Goal: Information Seeking & Learning: Learn about a topic

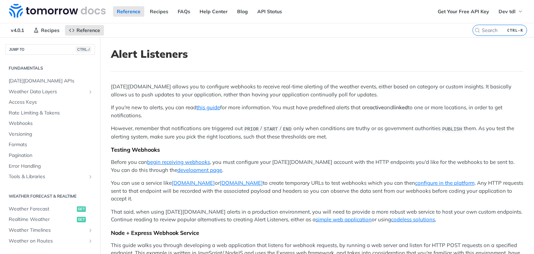
scroll to position [208, 0]
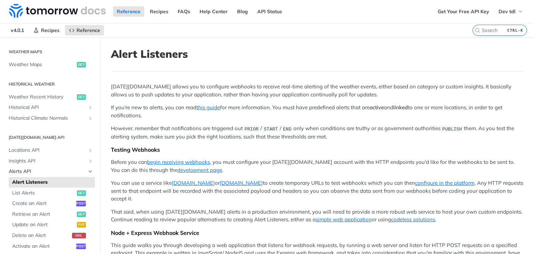
click at [26, 171] on span "Alerts API" at bounding box center [47, 171] width 77 height 7
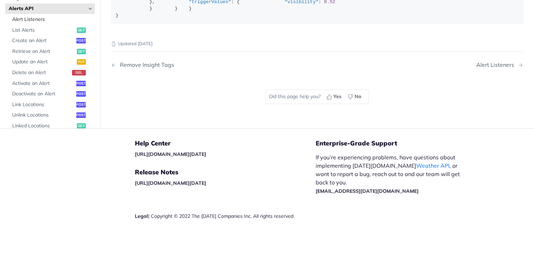
scroll to position [243, 0]
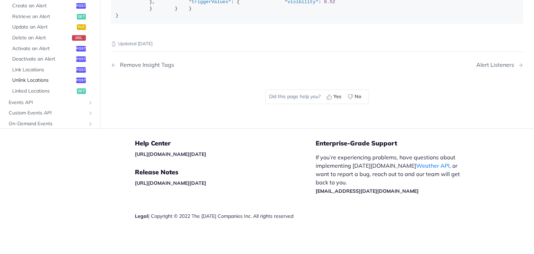
click at [31, 84] on span "Unlink Locations" at bounding box center [43, 80] width 62 height 7
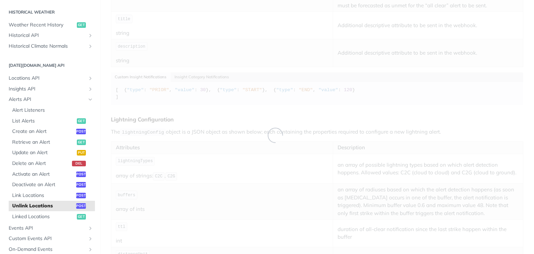
scroll to position [174, 0]
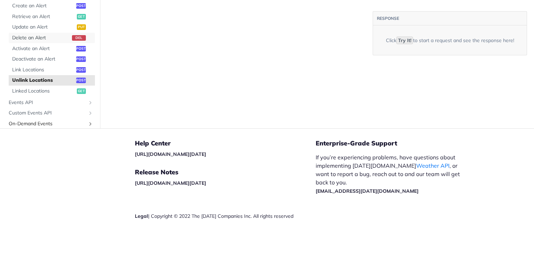
click at [41, 43] on link "Delete an Alert del" at bounding box center [52, 38] width 86 height 10
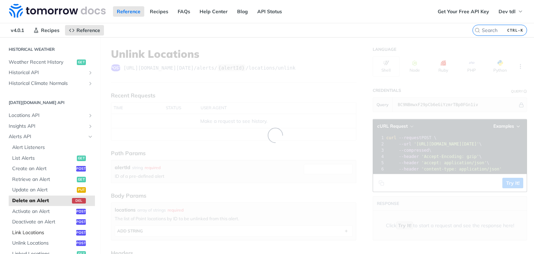
click at [28, 228] on link "Link Locations post" at bounding box center [52, 233] width 86 height 10
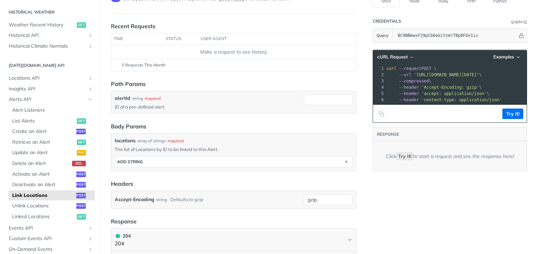
scroll to position [70, 0]
click at [42, 113] on span "Alert Listeners" at bounding box center [52, 110] width 81 height 7
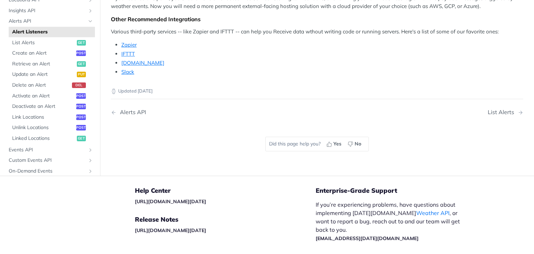
scroll to position [626, 0]
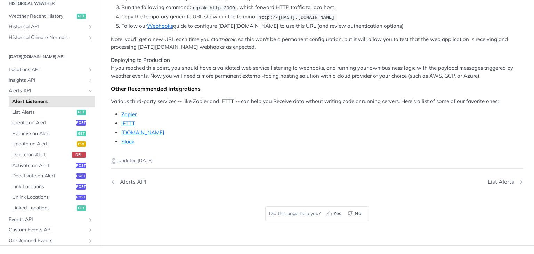
click at [206, 30] on li "Follow our Webhooks guide to configure [DATE][DOMAIN_NAME] to use this URL (and…" at bounding box center [322, 26] width 402 height 8
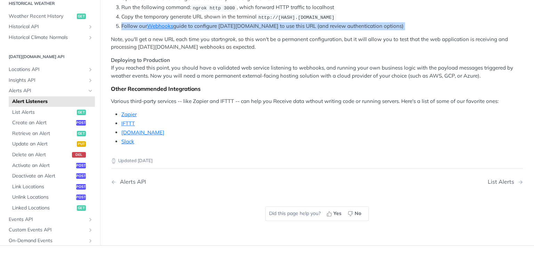
click at [206, 30] on li "Follow our Webhooks guide to configure [DATE][DOMAIN_NAME] to use this URL (and…" at bounding box center [322, 26] width 402 height 8
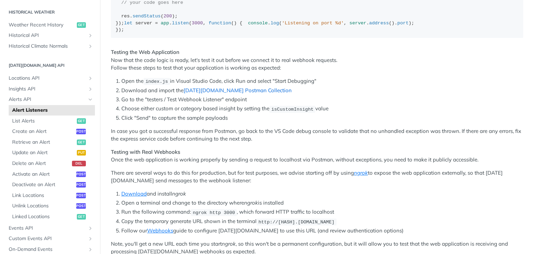
scroll to position [522, 0]
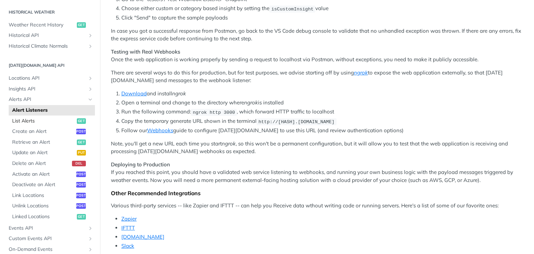
click at [64, 120] on span "List Alerts" at bounding box center [43, 121] width 63 height 7
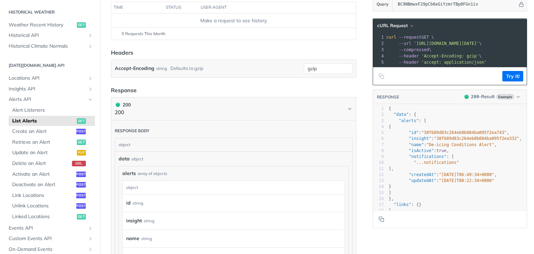
scroll to position [104, 0]
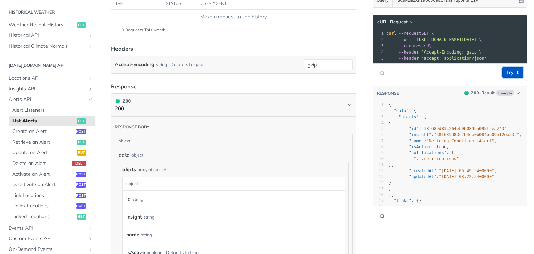
drag, startPoint x: 505, startPoint y: 73, endPoint x: 508, endPoint y: 77, distance: 4.2
click at [508, 77] on button "Try It!" at bounding box center [513, 72] width 21 height 10
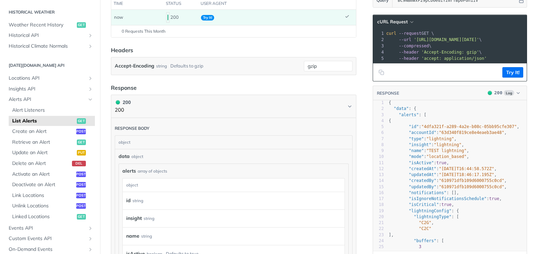
scroll to position [0, 0]
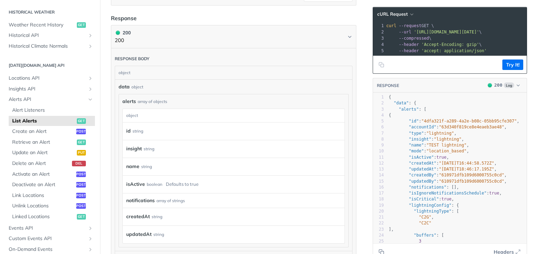
click at [159, 130] on div "id string" at bounding box center [230, 131] width 209 height 10
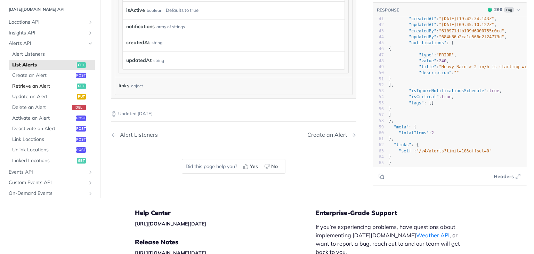
click at [50, 85] on span "Retrieve an Alert" at bounding box center [43, 86] width 63 height 7
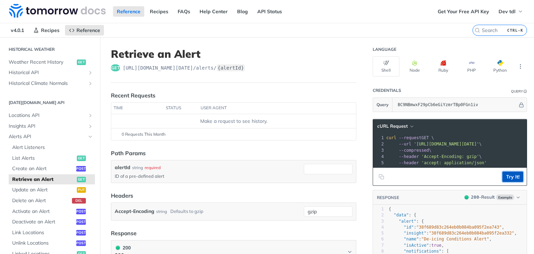
click at [507, 182] on button "Try It!" at bounding box center [513, 177] width 21 height 10
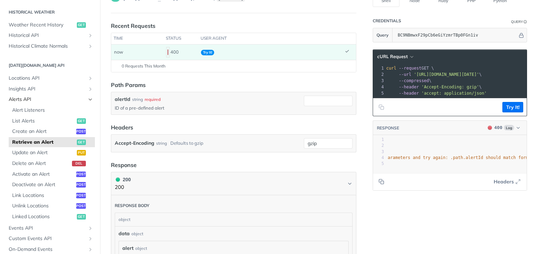
click at [47, 101] on span "Alerts API" at bounding box center [47, 99] width 77 height 7
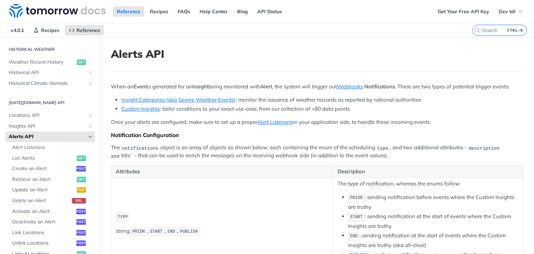
click at [158, 53] on h1 "Alerts API" at bounding box center [317, 54] width 413 height 13
drag, startPoint x: 158, startPoint y: 53, endPoint x: 137, endPoint y: 52, distance: 20.5
click at [137, 52] on h1 "Alerts API" at bounding box center [317, 54] width 413 height 13
drag, startPoint x: 137, startPoint y: 52, endPoint x: 162, endPoint y: 52, distance: 25.4
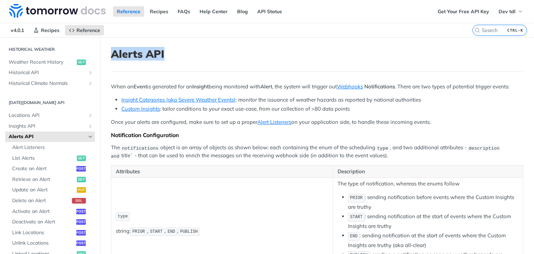
click at [162, 52] on h1 "Alerts API" at bounding box center [317, 54] width 413 height 13
click at [153, 54] on h1 "Alerts API" at bounding box center [317, 54] width 413 height 13
drag, startPoint x: 153, startPoint y: 54, endPoint x: 123, endPoint y: 55, distance: 30.3
click at [123, 55] on h1 "Alerts API" at bounding box center [317, 54] width 413 height 13
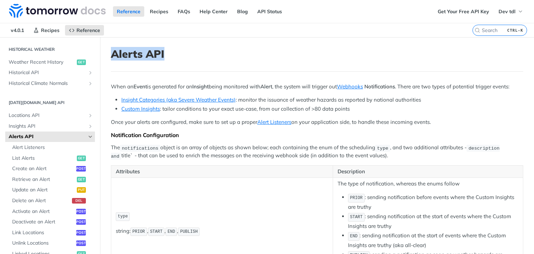
click at [122, 55] on h1 "Alerts API" at bounding box center [317, 54] width 413 height 13
drag, startPoint x: 122, startPoint y: 55, endPoint x: 151, endPoint y: 54, distance: 28.9
click at [151, 54] on h1 "Alerts API" at bounding box center [317, 54] width 413 height 13
drag, startPoint x: 151, startPoint y: 54, endPoint x: 134, endPoint y: 53, distance: 17.4
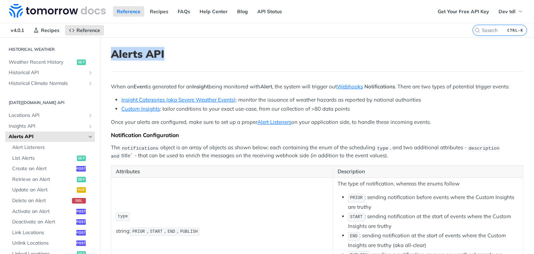
click at [134, 53] on h1 "Alerts API" at bounding box center [317, 54] width 413 height 13
drag, startPoint x: 134, startPoint y: 53, endPoint x: 151, endPoint y: 53, distance: 17.4
click at [151, 53] on h1 "Alerts API" at bounding box center [317, 54] width 413 height 13
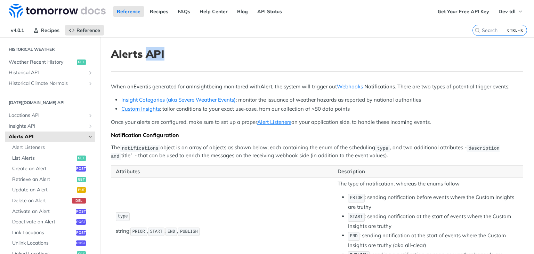
click at [151, 53] on h1 "Alerts API" at bounding box center [317, 54] width 413 height 13
click at [151, 54] on h1 "Alerts API" at bounding box center [317, 54] width 413 height 13
drag, startPoint x: 151, startPoint y: 54, endPoint x: 133, endPoint y: 54, distance: 18.1
click at [133, 54] on h1 "Alerts API" at bounding box center [317, 54] width 413 height 13
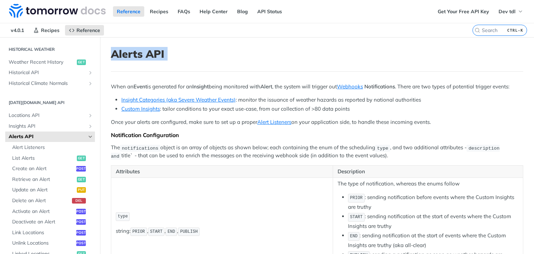
click at [132, 54] on h1 "Alerts API" at bounding box center [317, 54] width 413 height 13
drag, startPoint x: 132, startPoint y: 54, endPoint x: 154, endPoint y: 54, distance: 23.0
click at [154, 54] on h1 "Alerts API" at bounding box center [317, 54] width 413 height 13
click at [130, 50] on h1 "Alerts API" at bounding box center [317, 54] width 413 height 13
drag, startPoint x: 130, startPoint y: 50, endPoint x: 156, endPoint y: 54, distance: 25.7
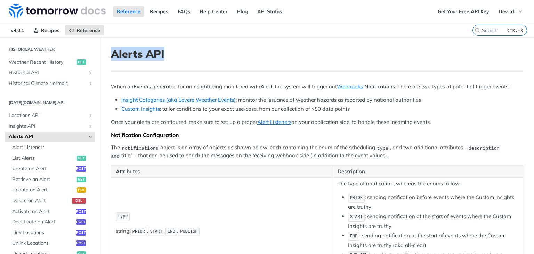
click at [156, 54] on h1 "Alerts API" at bounding box center [317, 54] width 413 height 13
drag, startPoint x: 156, startPoint y: 54, endPoint x: 144, endPoint y: 56, distance: 11.6
click at [144, 56] on h1 "Alerts API" at bounding box center [317, 54] width 413 height 13
click at [130, 54] on h1 "Alerts API" at bounding box center [317, 54] width 413 height 13
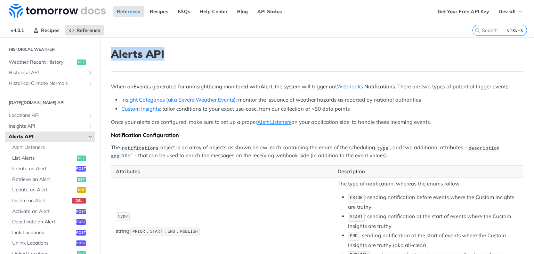
drag, startPoint x: 130, startPoint y: 54, endPoint x: 155, endPoint y: 53, distance: 25.4
click at [155, 53] on h1 "Alerts API" at bounding box center [317, 54] width 413 height 13
drag, startPoint x: 155, startPoint y: 53, endPoint x: 134, endPoint y: 53, distance: 21.6
click at [134, 53] on h1 "Alerts API" at bounding box center [317, 54] width 413 height 13
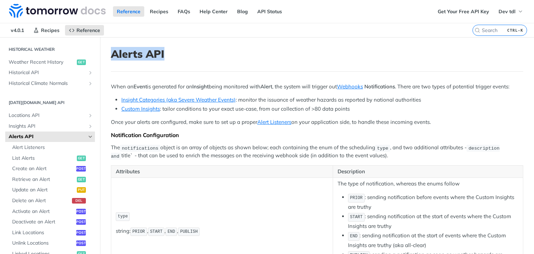
click at [134, 53] on h1 "Alerts API" at bounding box center [317, 54] width 413 height 13
drag, startPoint x: 134, startPoint y: 53, endPoint x: 163, endPoint y: 55, distance: 29.3
click at [163, 55] on h1 "Alerts API" at bounding box center [317, 54] width 413 height 13
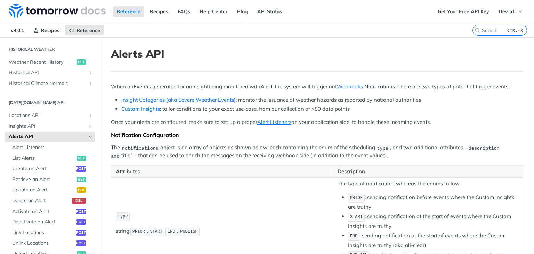
click at [131, 52] on h1 "Alerts API" at bounding box center [317, 54] width 413 height 13
drag, startPoint x: 131, startPoint y: 52, endPoint x: 155, endPoint y: 53, distance: 23.7
click at [155, 53] on h1 "Alerts API" at bounding box center [317, 54] width 413 height 13
click at [154, 53] on h1 "Alerts API" at bounding box center [317, 54] width 413 height 13
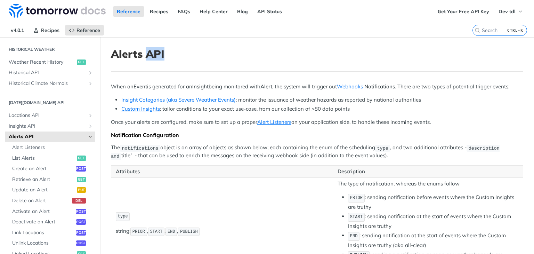
click at [154, 52] on h1 "Alerts API" at bounding box center [317, 54] width 413 height 13
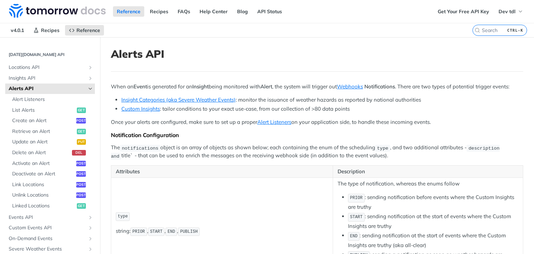
click at [88, 88] on icon "Hide subpages for Alerts API" at bounding box center [91, 89] width 6 height 6
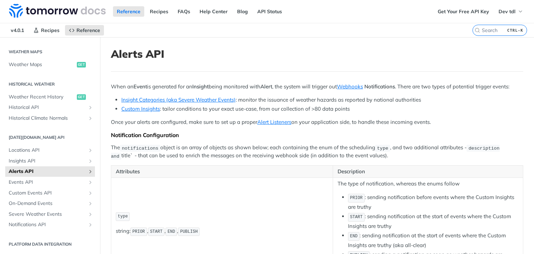
scroll to position [208, 0]
click at [63, 181] on span "Events API" at bounding box center [47, 182] width 77 height 7
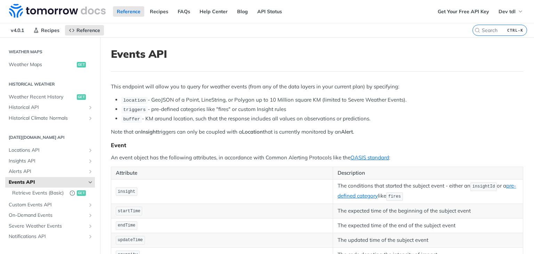
click at [88, 182] on icon "Hide subpages for Events API" at bounding box center [91, 183] width 6 height 6
click at [88, 160] on icon "Show subpages for Insights API" at bounding box center [91, 161] width 6 height 6
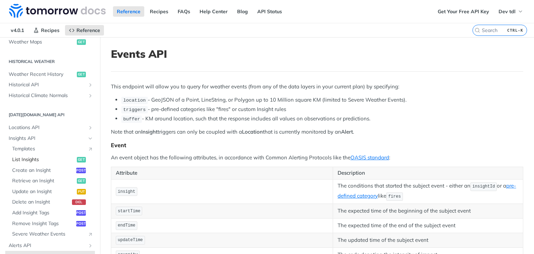
scroll to position [243, 0]
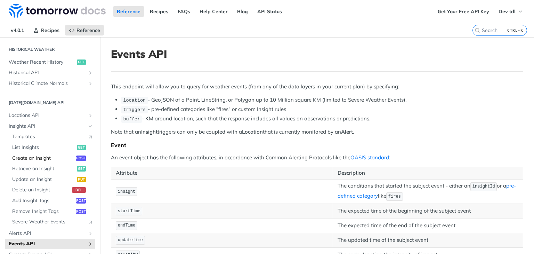
click at [52, 158] on span "Create an Insight" at bounding box center [43, 158] width 62 height 7
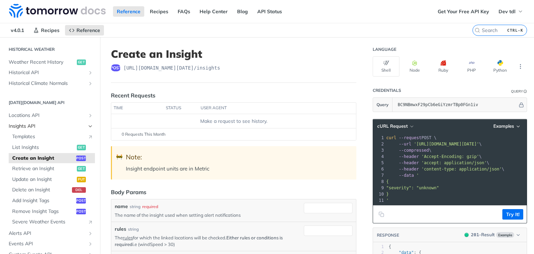
click at [88, 127] on icon "Hide subpages for Insights API" at bounding box center [91, 127] width 6 height 6
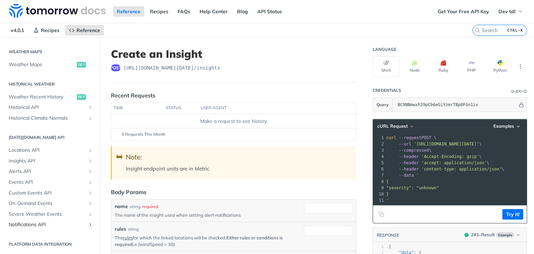
click at [49, 222] on span "Notifications API" at bounding box center [47, 224] width 77 height 7
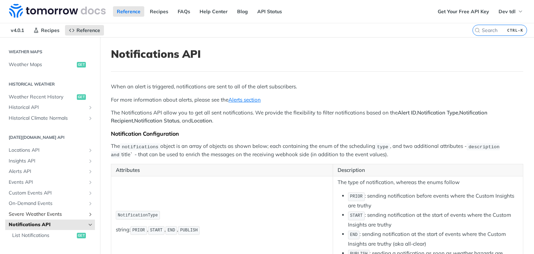
scroll to position [220, 0]
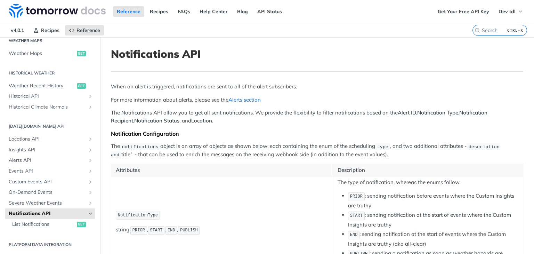
click at [141, 87] on p "When an alert is triggered, notifications are sent to all of the alert subscrib…" at bounding box center [317, 87] width 413 height 8
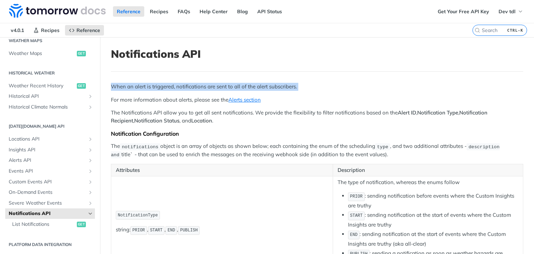
click at [141, 87] on p "When an alert is triggered, notifications are sent to all of the alert subscrib…" at bounding box center [317, 87] width 413 height 8
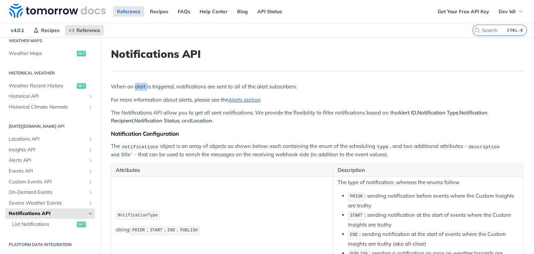
click at [141, 87] on p "When an alert is triggered, notifications are sent to all of the alert subscrib…" at bounding box center [317, 87] width 413 height 8
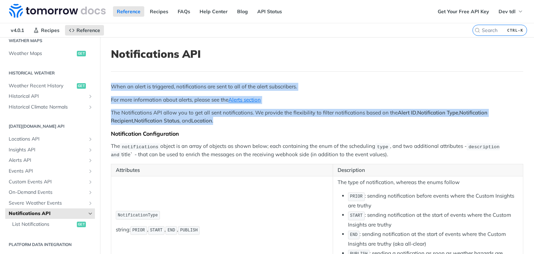
drag, startPoint x: 141, startPoint y: 87, endPoint x: 157, endPoint y: 119, distance: 36.4
click at [157, 119] on div "When an alert is triggered, notifications are sent to all of the alert subscrib…" at bounding box center [317, 189] width 413 height 212
click at [157, 119] on p "The Notifications API allow you to get all sent notifications. We provide the f…" at bounding box center [317, 117] width 413 height 16
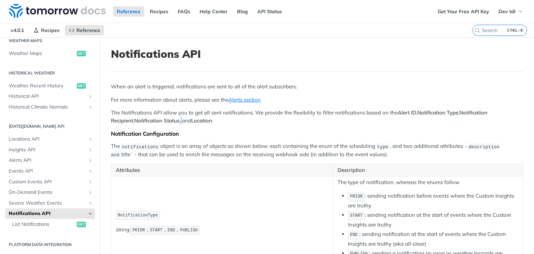
click at [157, 119] on p "The Notifications API allow you to get all sent notifications. We provide the f…" at bounding box center [317, 117] width 413 height 16
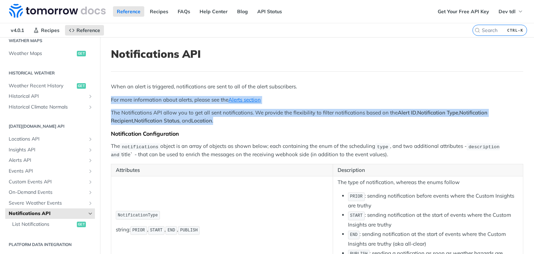
drag, startPoint x: 157, startPoint y: 119, endPoint x: 148, endPoint y: 92, distance: 28.7
click at [148, 92] on div "When an alert is triggered, notifications are sent to all of the alert subscrib…" at bounding box center [317, 189] width 413 height 212
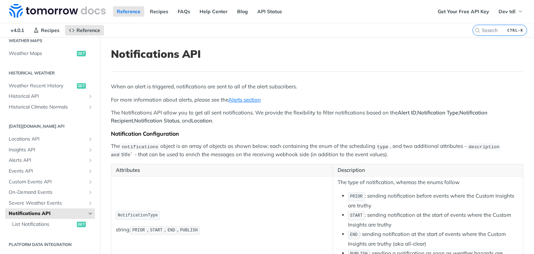
click at [149, 83] on p "When an alert is triggered, notifications are sent to all of the alert subscrib…" at bounding box center [317, 87] width 413 height 8
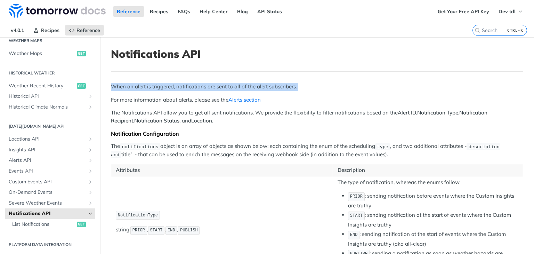
click at [149, 83] on p "When an alert is triggered, notifications are sent to all of the alert subscrib…" at bounding box center [317, 87] width 413 height 8
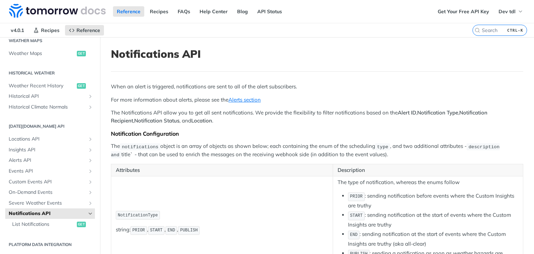
click at [147, 99] on p "For more information about alerts, please see the Alerts section" at bounding box center [317, 100] width 413 height 8
click at [149, 99] on p "For more information about alerts, please see the Alerts section" at bounding box center [317, 100] width 413 height 8
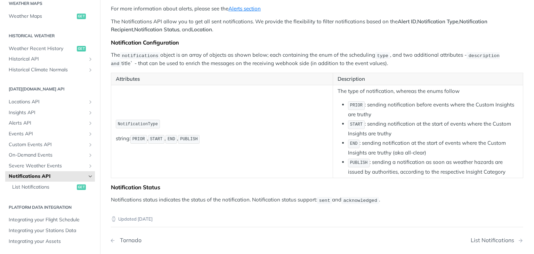
scroll to position [35, 0]
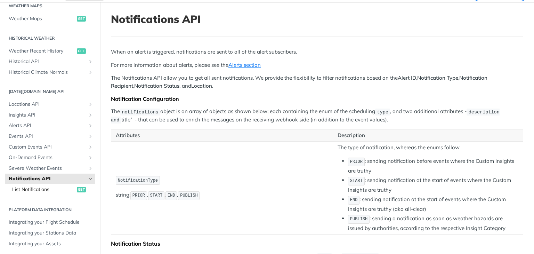
click at [37, 187] on span "List Notifications" at bounding box center [43, 189] width 63 height 7
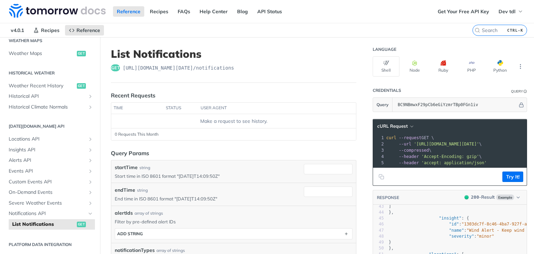
click at [314, 32] on nav "v4.0.1 Recipes Reference" at bounding box center [236, 30] width 473 height 14
click at [198, 55] on h1 "List Notifications" at bounding box center [234, 54] width 246 height 13
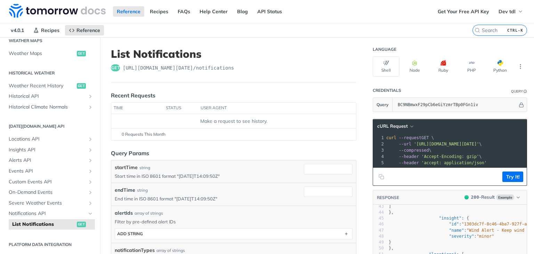
click at [197, 91] on header "Recent Requests" at bounding box center [234, 95] width 246 height 8
